Goal: Task Accomplishment & Management: Use online tool/utility

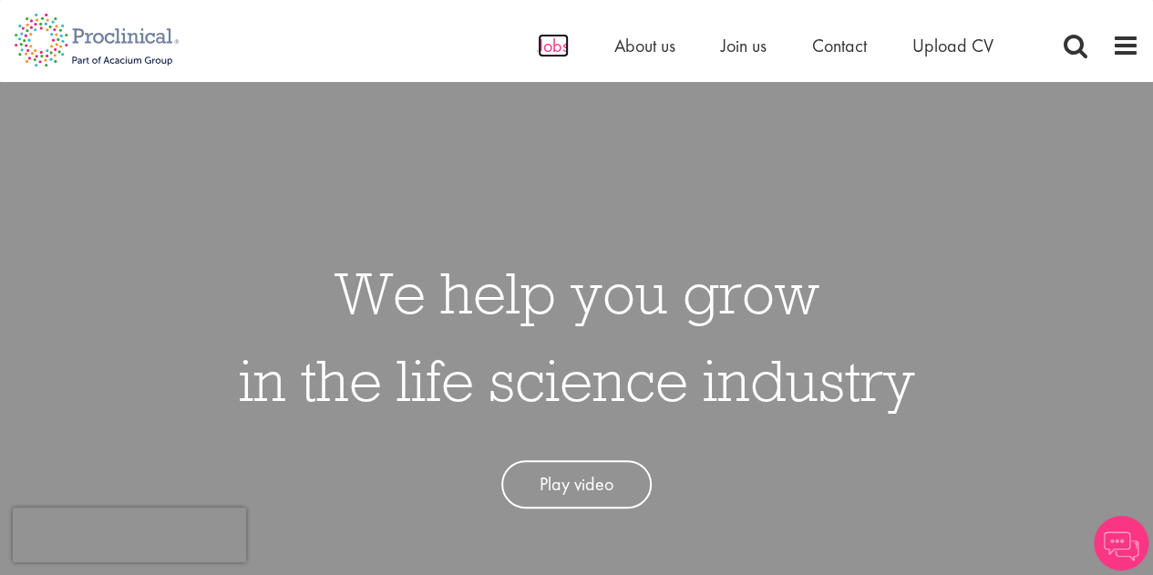
click at [562, 46] on span "Jobs" at bounding box center [553, 46] width 31 height 24
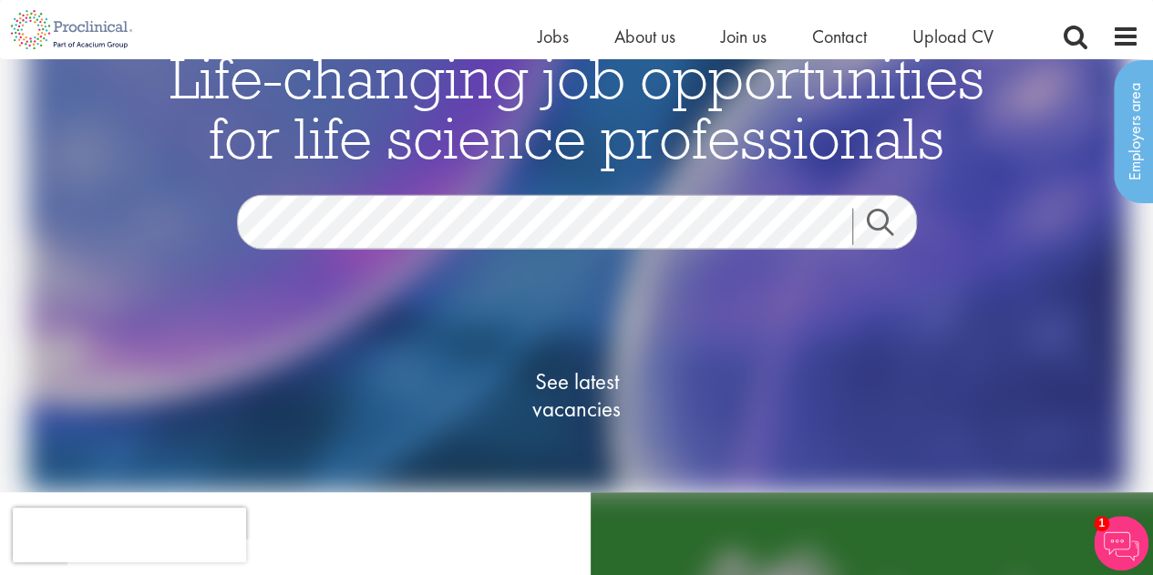
scroll to position [49, 0]
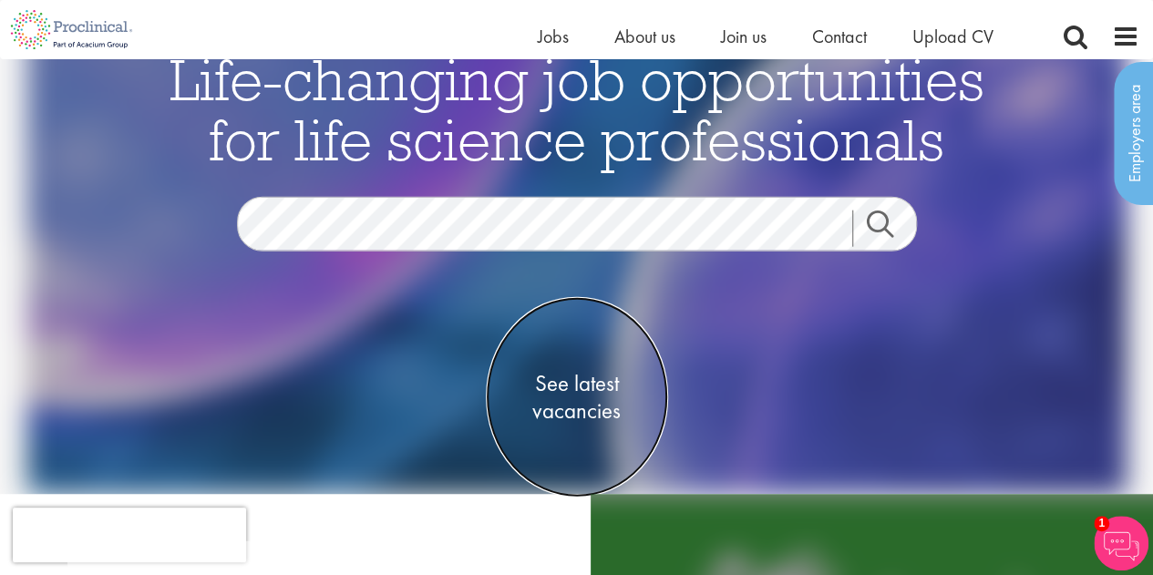
click at [558, 424] on span "See latest vacancies" at bounding box center [577, 397] width 182 height 55
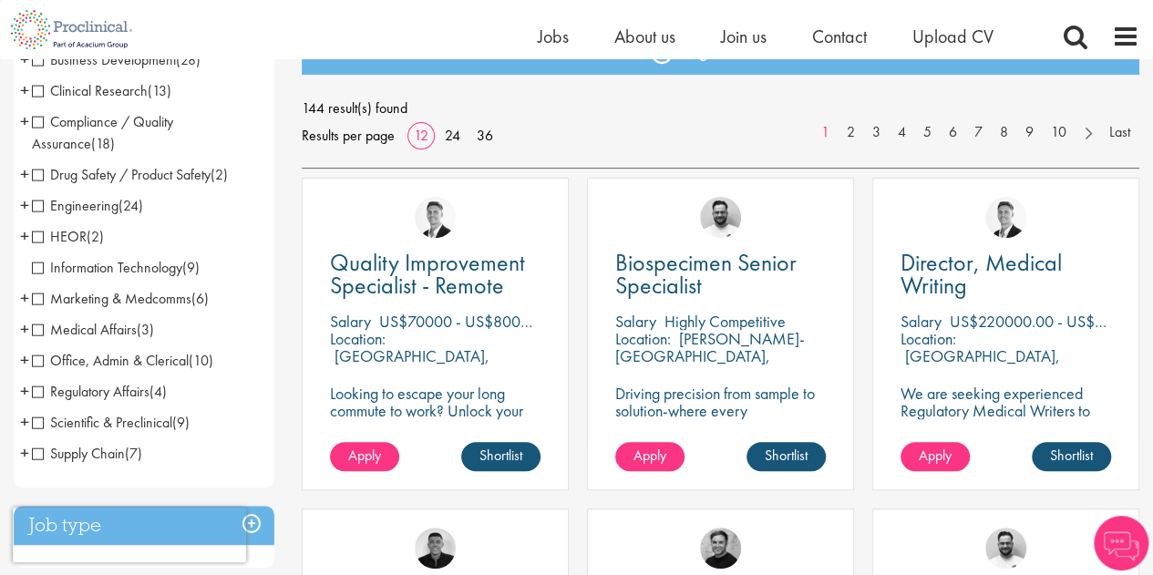
scroll to position [240, 0]
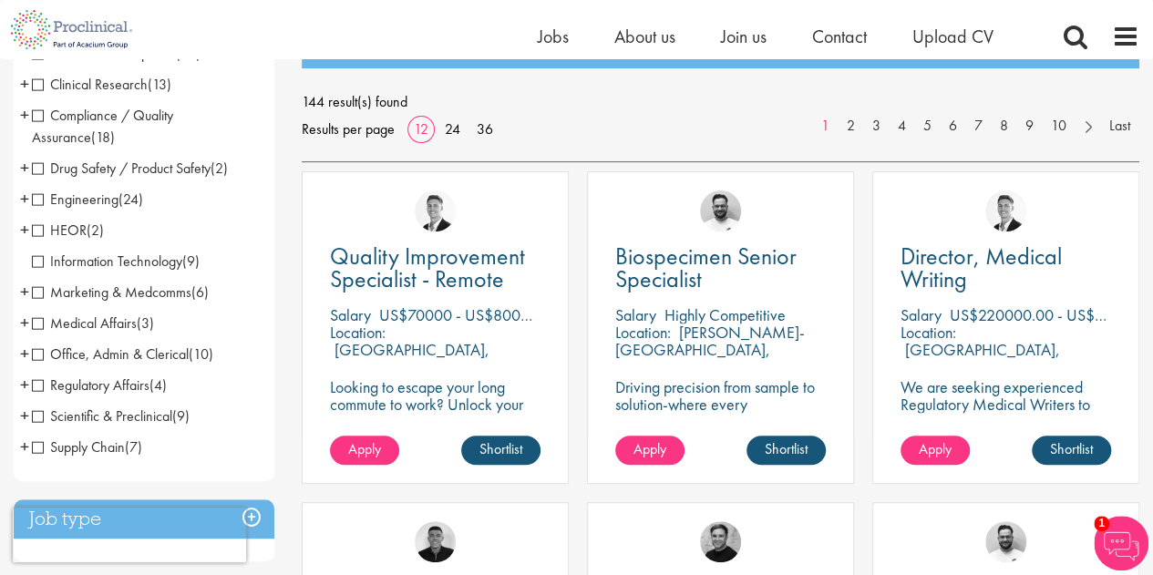
click at [122, 355] on span "Office, Admin & Clerical" at bounding box center [110, 354] width 157 height 19
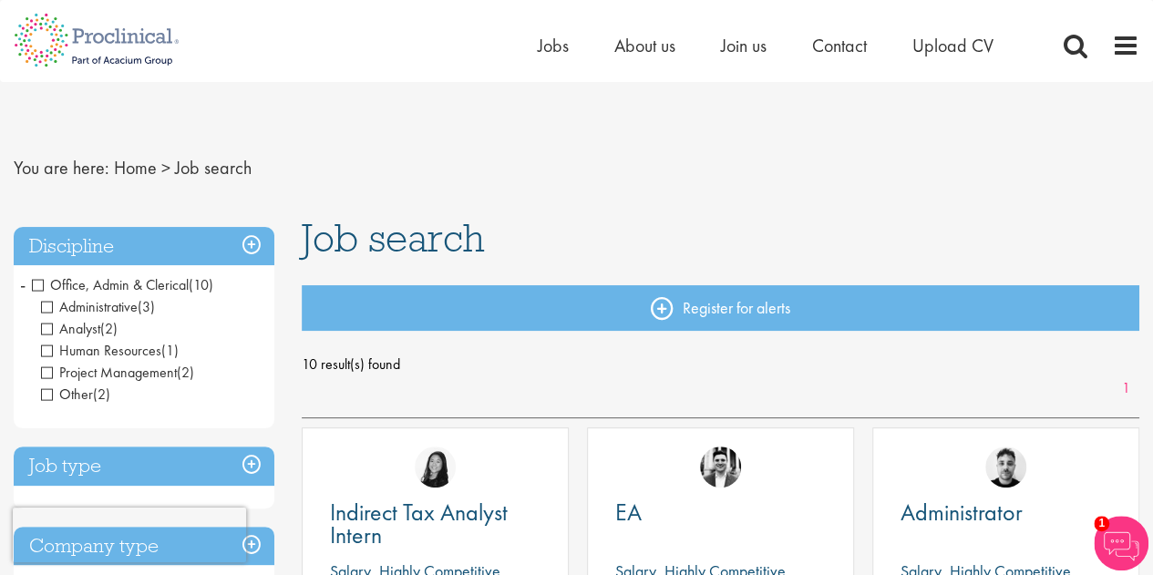
click at [58, 283] on span "Office, Admin & Clerical" at bounding box center [110, 284] width 157 height 19
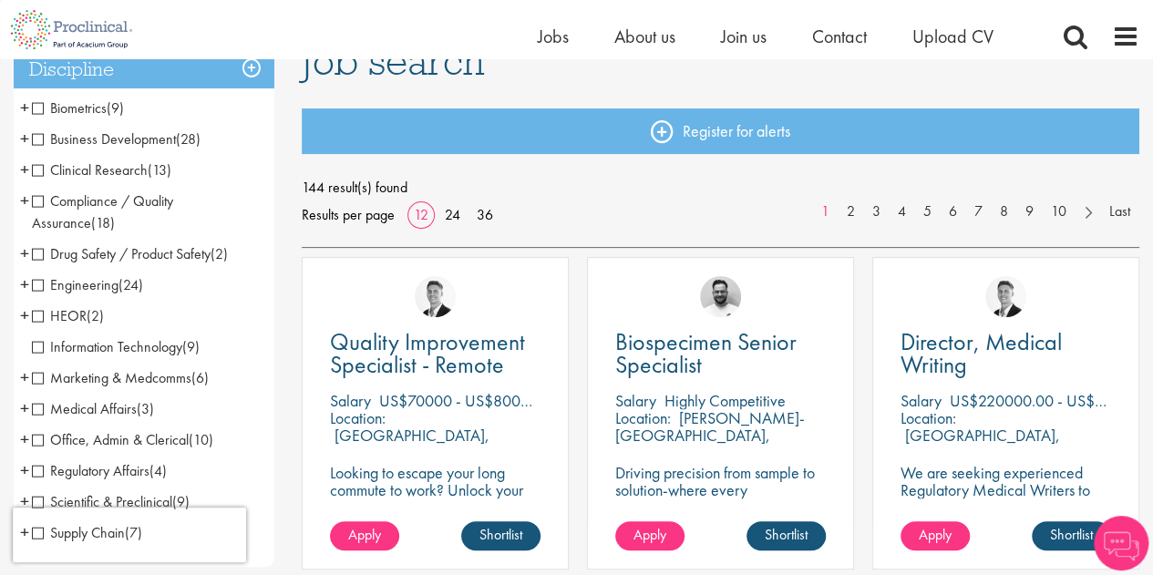
scroll to position [155, 0]
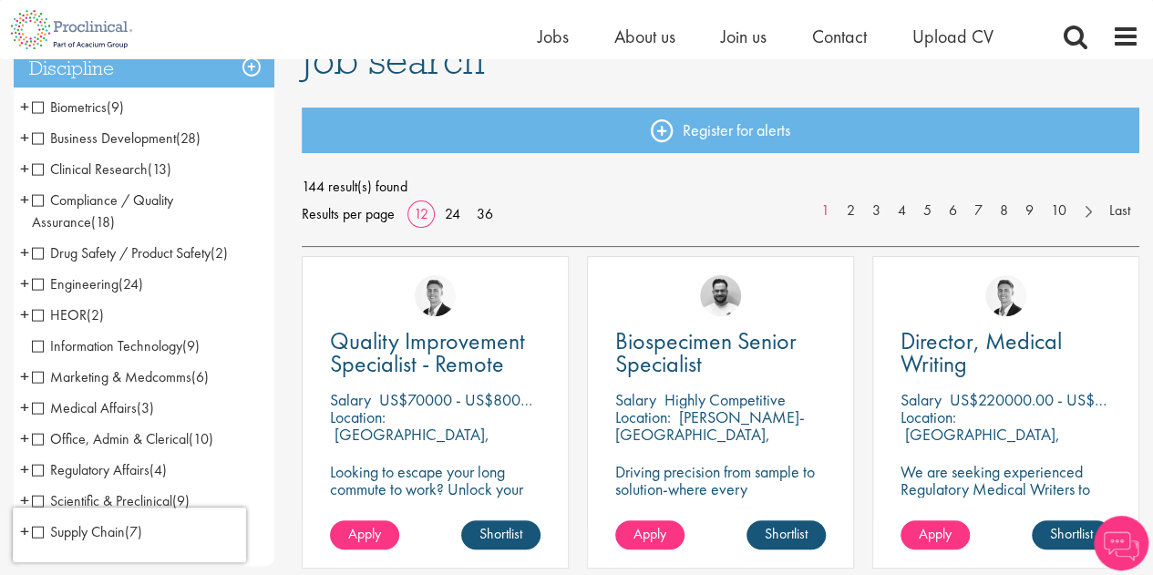
click at [162, 136] on span "Business Development" at bounding box center [104, 138] width 144 height 19
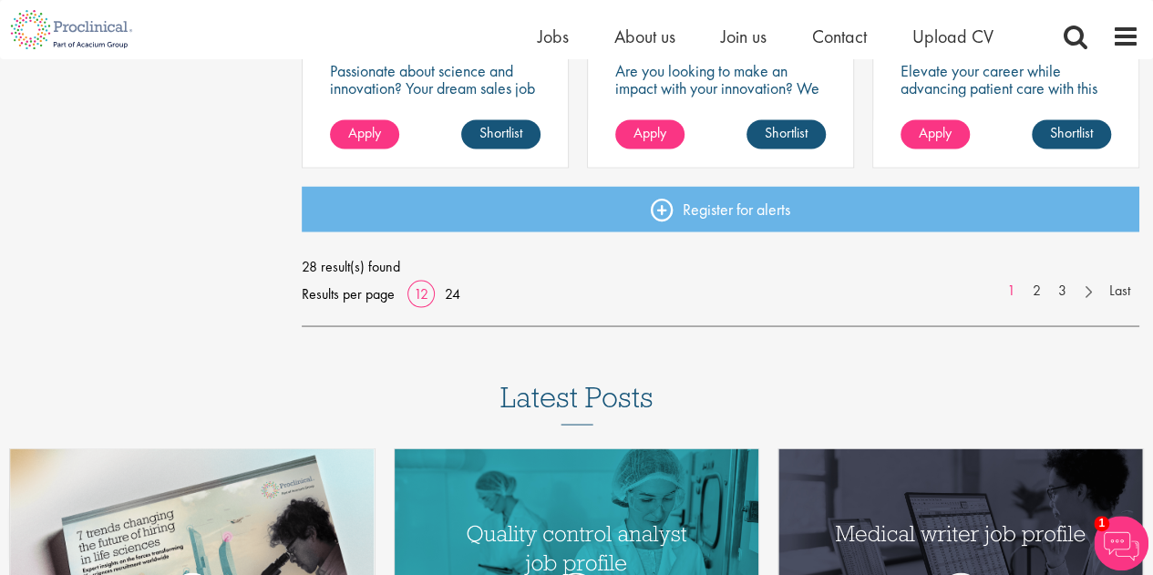
scroll to position [1548, 0]
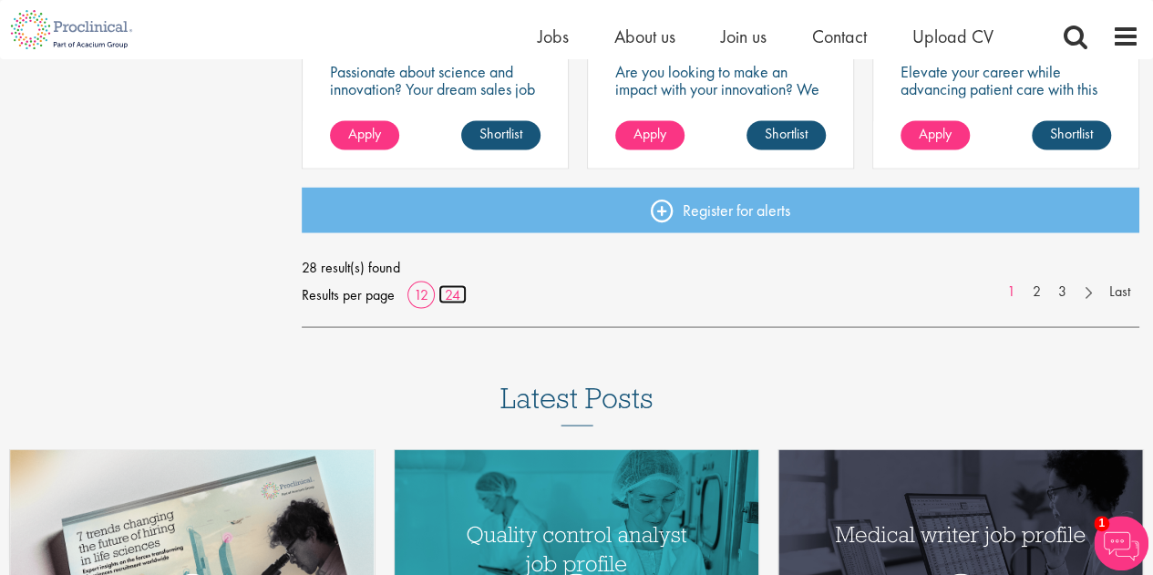
click at [457, 300] on link "24" at bounding box center [452, 293] width 28 height 19
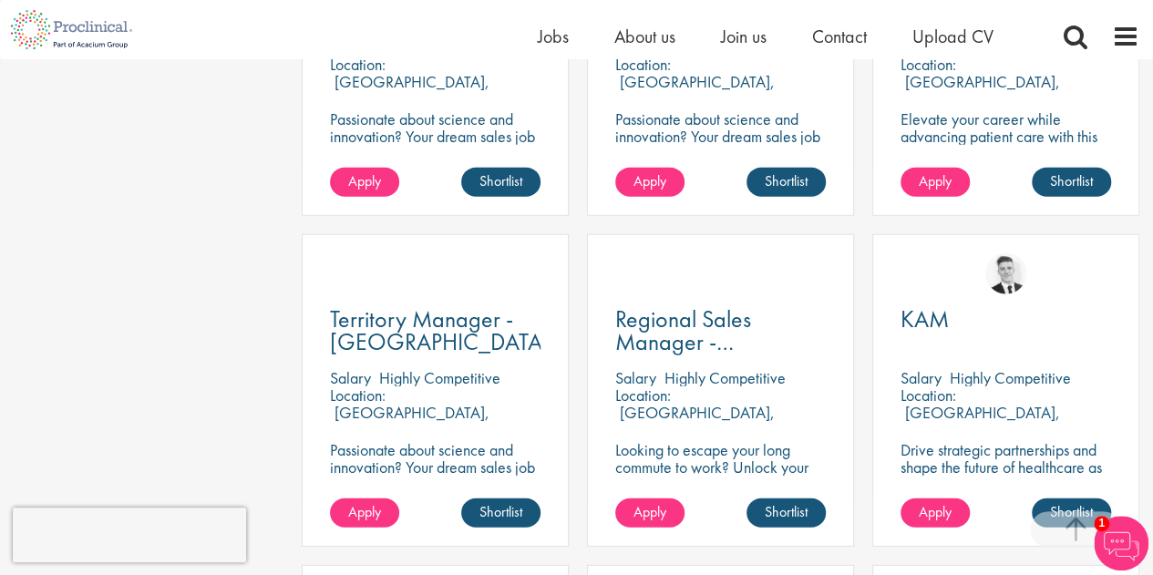
scroll to position [2163, 0]
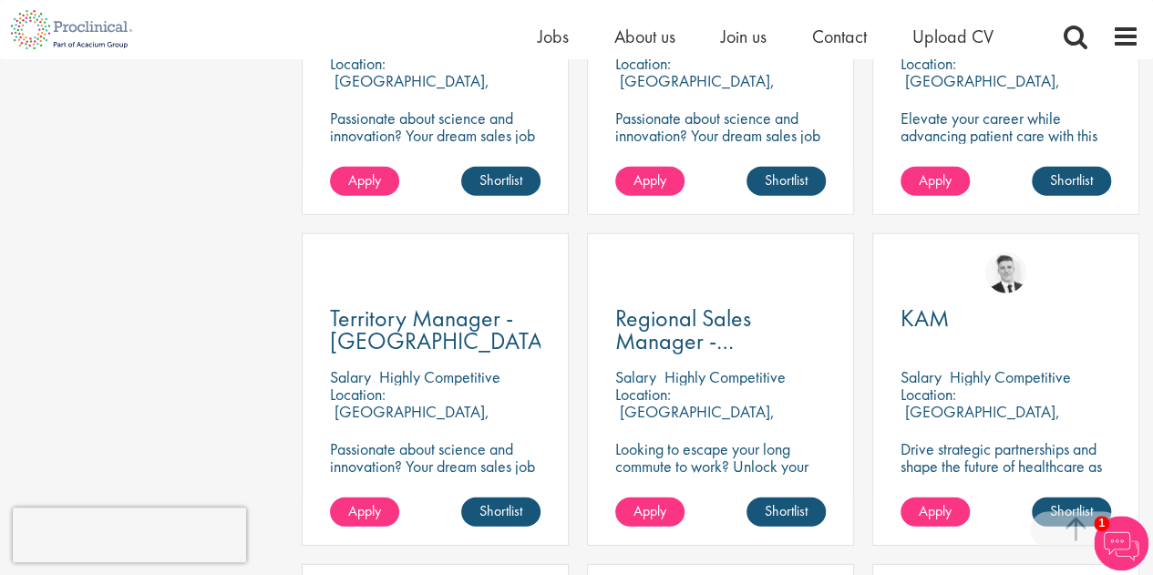
click at [1074, 13] on div "Home Jobs About us Join us Contact Upload CV" at bounding box center [569, 29] width 1139 height 59
click at [1071, 37] on span at bounding box center [1075, 36] width 27 height 27
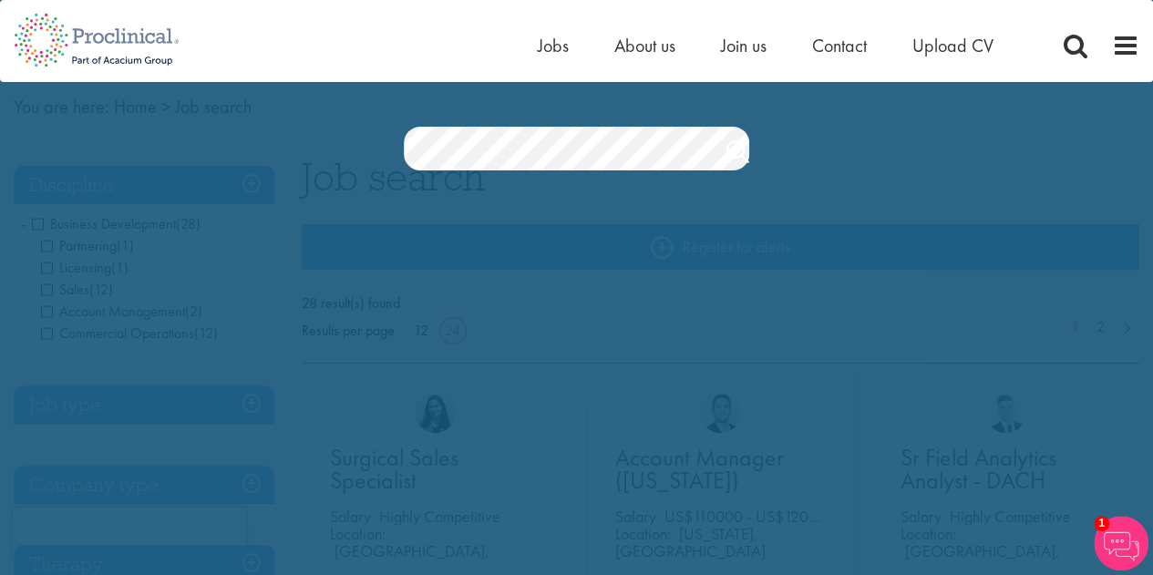
scroll to position [0, 0]
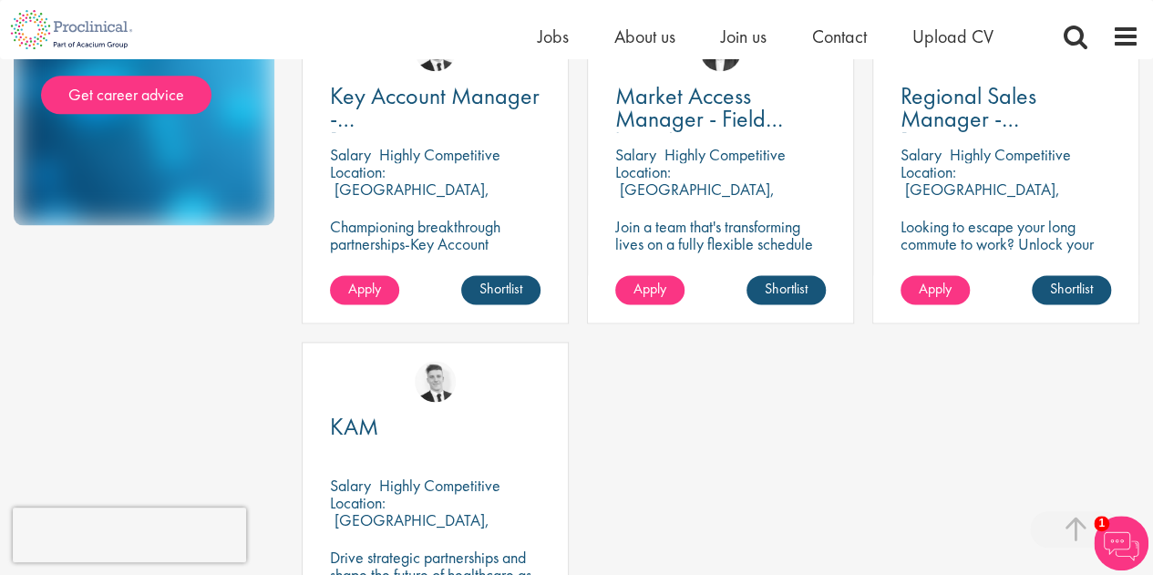
scroll to position [1054, 0]
